Goal: Navigation & Orientation: Find specific page/section

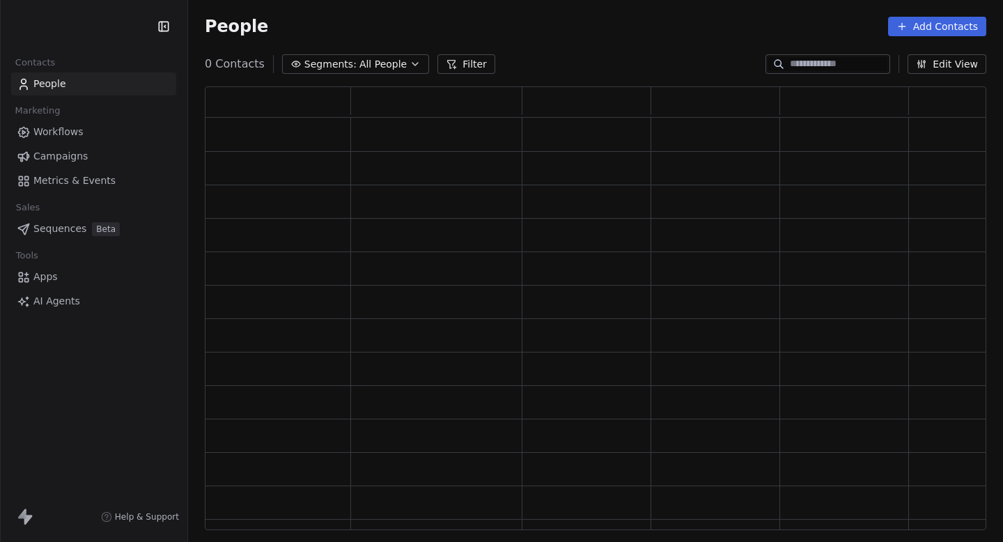
scroll to position [444, 782]
click at [56, 150] on span "Campaigns" at bounding box center [60, 156] width 54 height 15
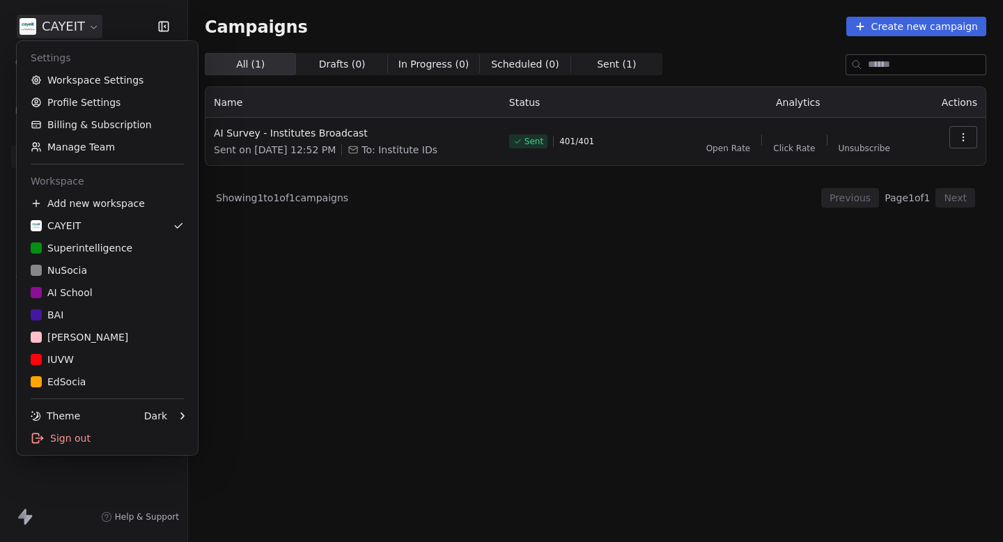
click at [70, 26] on html "CAYEIT Contacts People Marketing Workflows Campaigns Metrics & Events Sales Pip…" at bounding box center [501, 271] width 1003 height 542
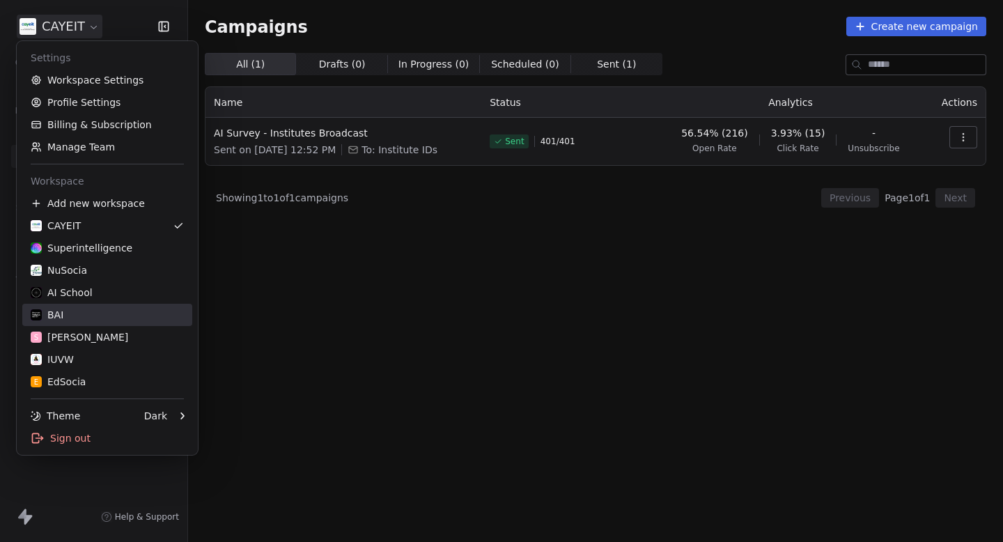
click at [63, 312] on div "BAI" at bounding box center [107, 315] width 153 height 14
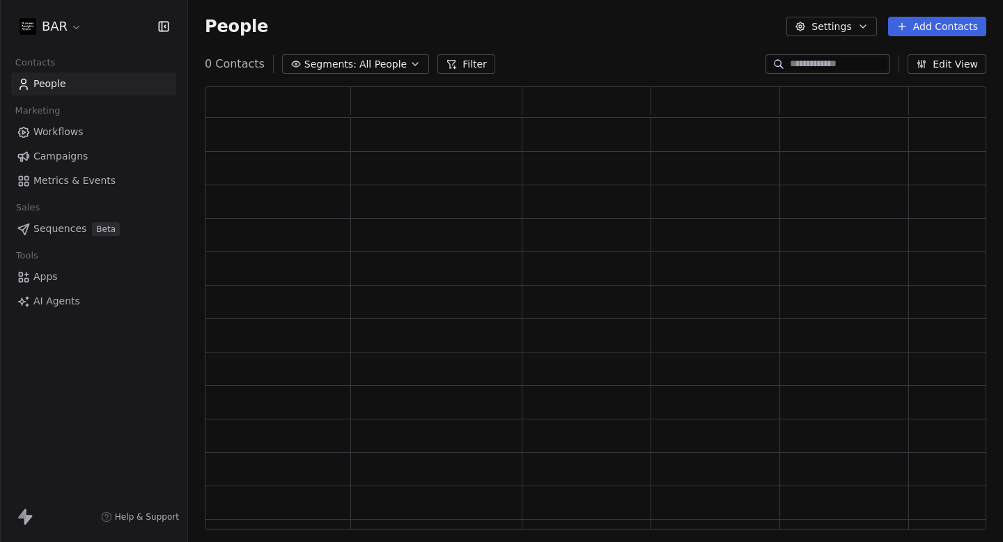
scroll to position [444, 782]
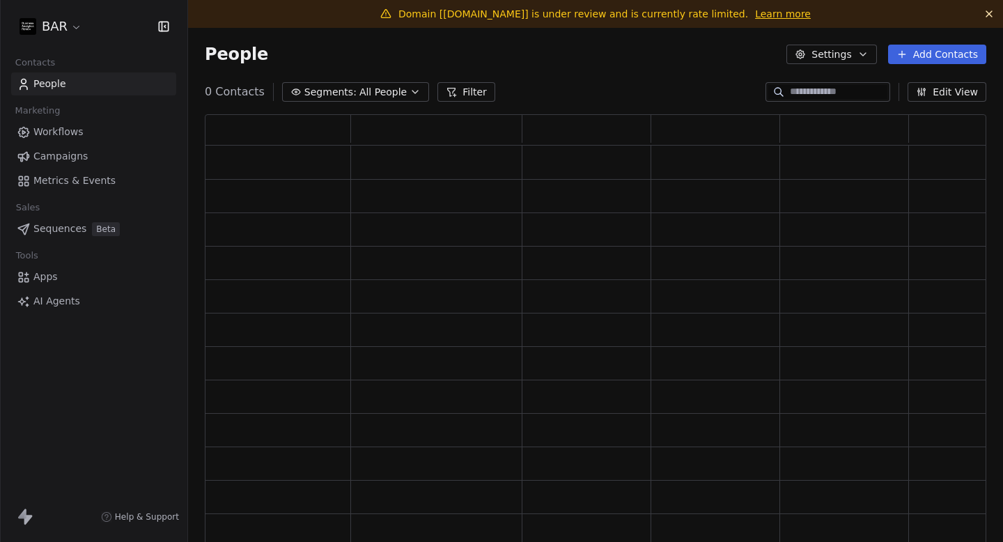
click at [89, 153] on link "Campaigns" at bounding box center [93, 156] width 165 height 23
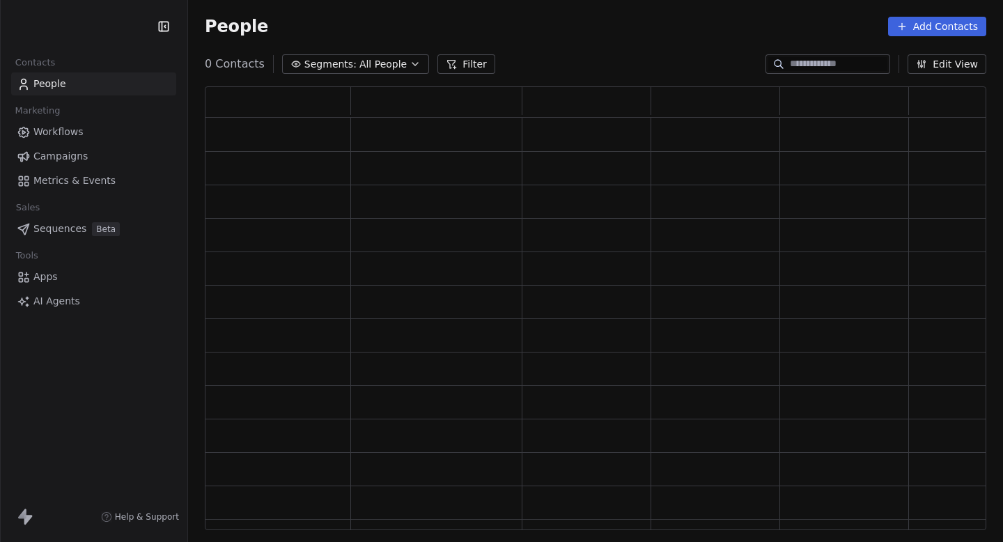
scroll to position [444, 782]
